Goal: Register for event/course

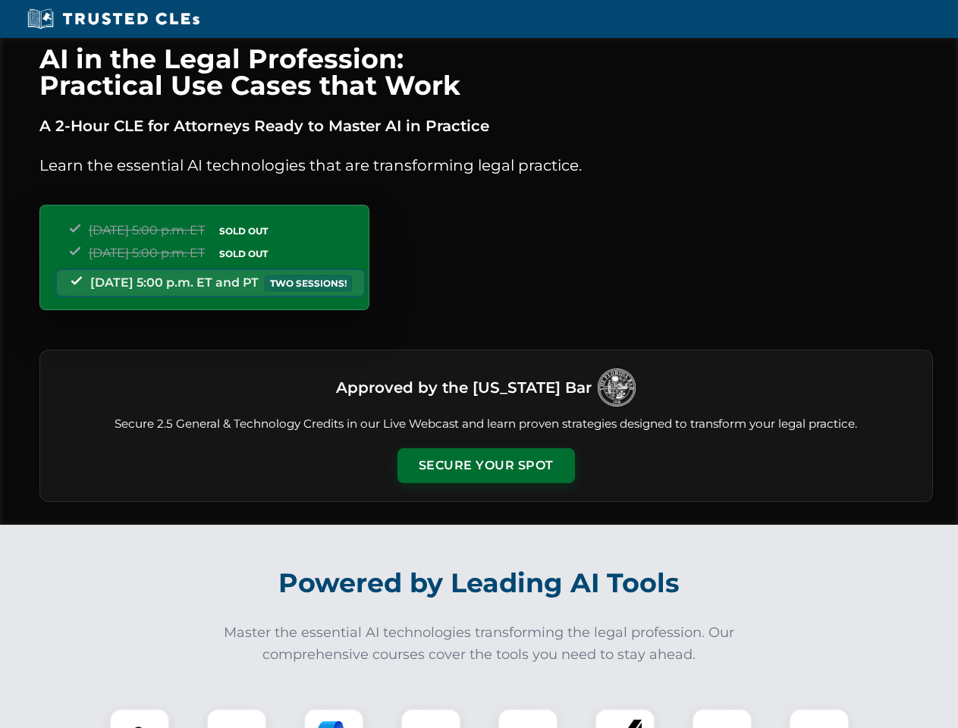
click at [485, 466] on button "Secure Your Spot" at bounding box center [486, 465] width 178 height 35
click at [140, 718] on img at bounding box center [140, 739] width 44 height 44
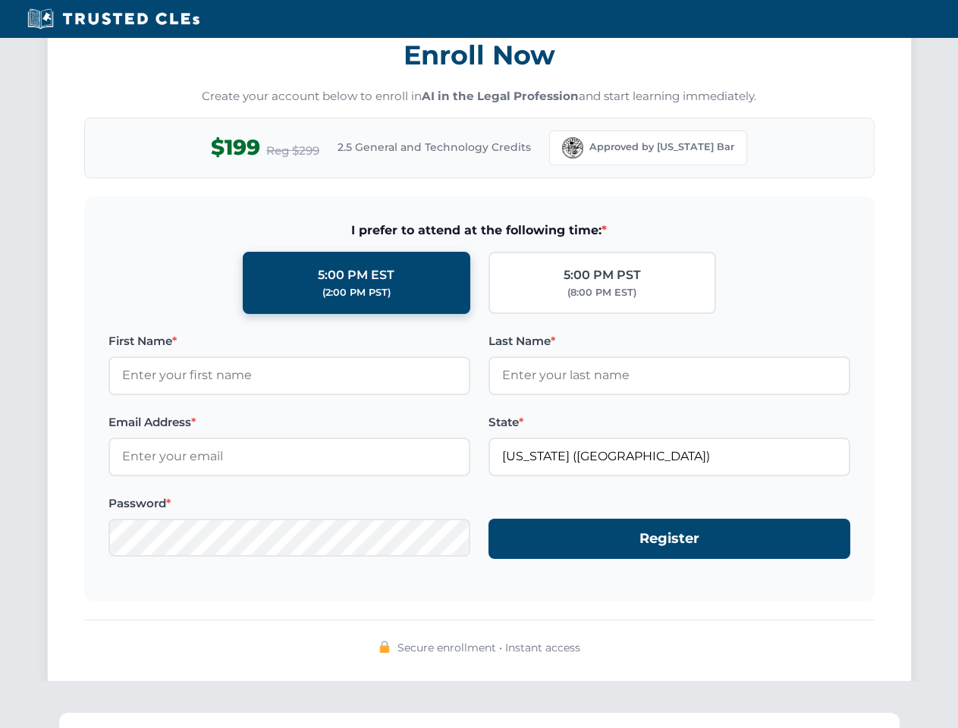
scroll to position [1489, 0]
